Goal: Information Seeking & Learning: Find specific fact

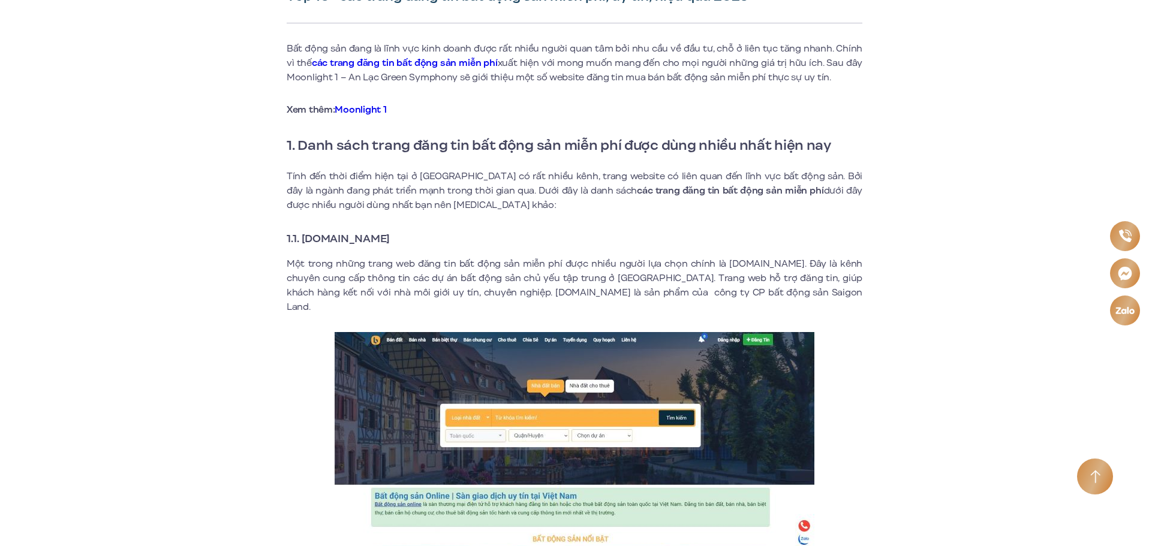
click at [426, 240] on h3 "1.1. [DOMAIN_NAME]" at bounding box center [575, 238] width 576 height 17
click at [314, 244] on strong "1.1. [DOMAIN_NAME]" at bounding box center [338, 239] width 103 height 16
click at [415, 237] on h3 "1.1. [DOMAIN_NAME]" at bounding box center [575, 238] width 576 height 17
drag, startPoint x: 407, startPoint y: 238, endPoint x: 358, endPoint y: 237, distance: 49.2
click at [379, 237] on strong "1.1. [DOMAIN_NAME]" at bounding box center [338, 239] width 103 height 16
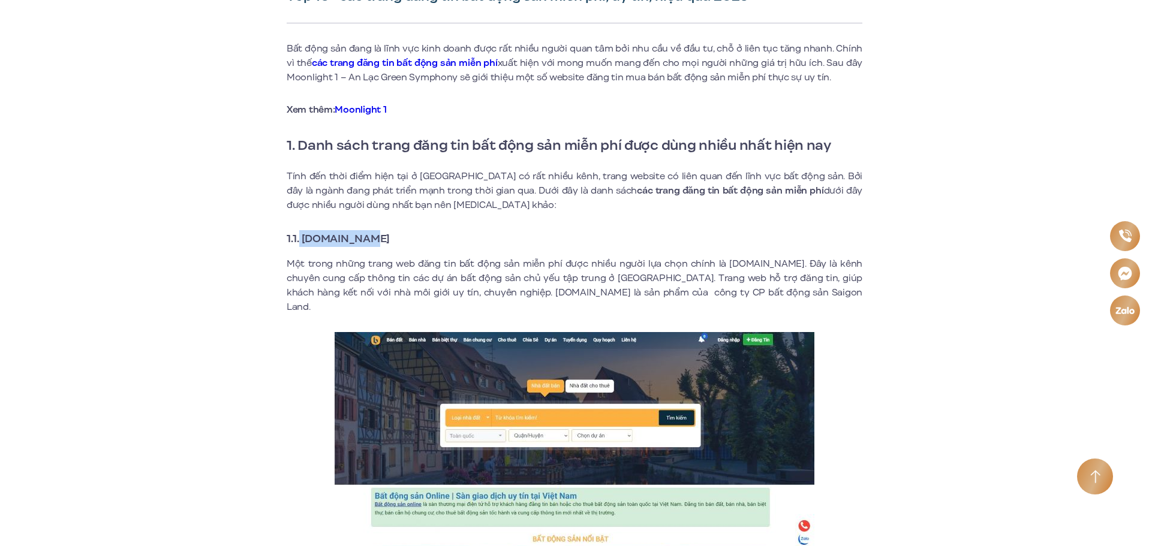
drag, startPoint x: 358, startPoint y: 237, endPoint x: 317, endPoint y: 236, distance: 41.4
click at [305, 236] on strong "1.1. [DOMAIN_NAME]" at bounding box center [338, 239] width 103 height 16
click at [390, 238] on strong "1.1. [DOMAIN_NAME]" at bounding box center [338, 239] width 103 height 16
drag, startPoint x: 413, startPoint y: 242, endPoint x: 301, endPoint y: 243, distance: 112.1
click at [301, 243] on strong "1.1. [DOMAIN_NAME]" at bounding box center [338, 239] width 103 height 16
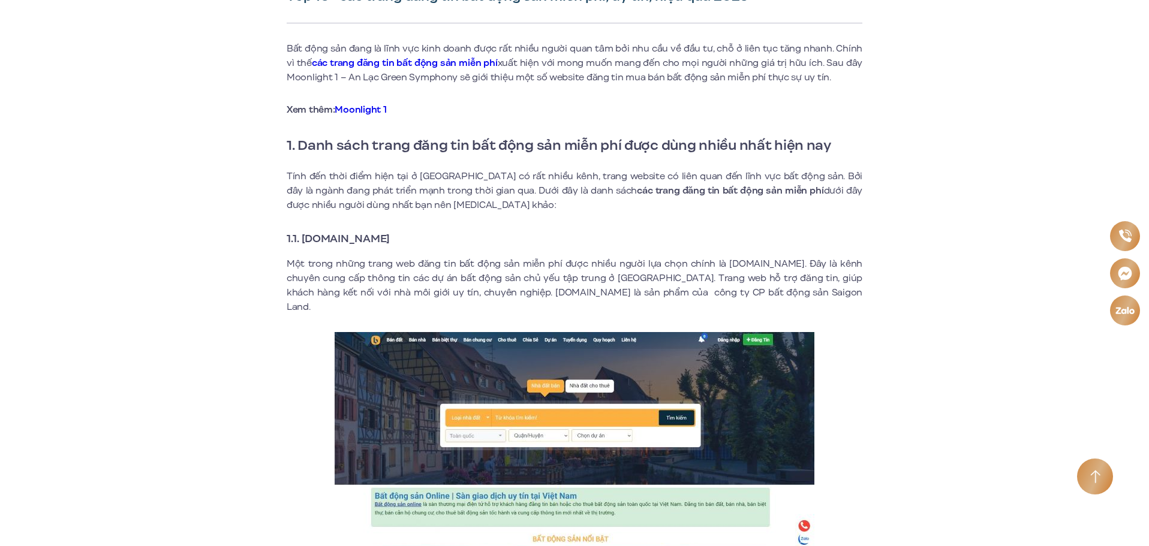
copy strong "[DOMAIN_NAME]"
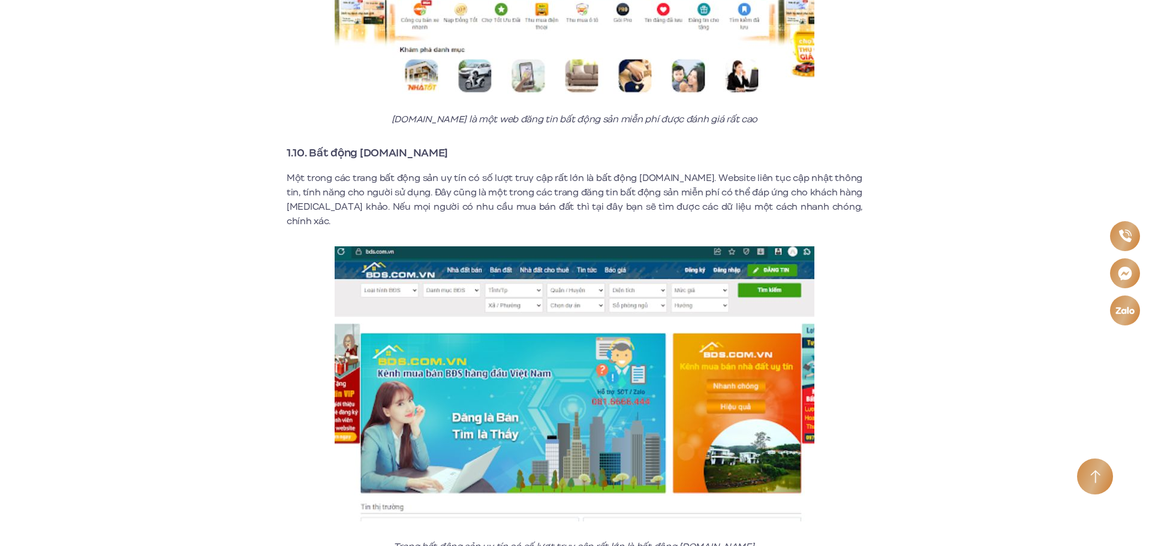
scroll to position [4197, 0]
